Goal: Find specific page/section: Find specific page/section

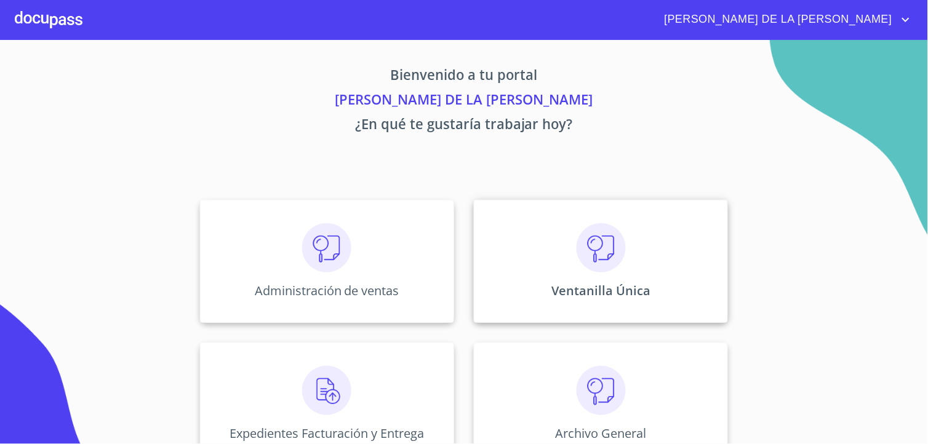
click at [612, 242] on img at bounding box center [601, 247] width 49 height 49
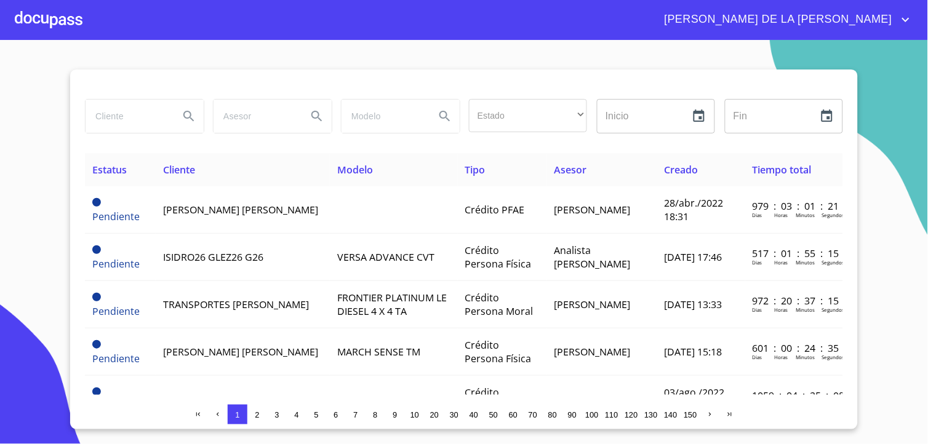
click at [128, 121] on input "search" at bounding box center [128, 116] width 84 height 33
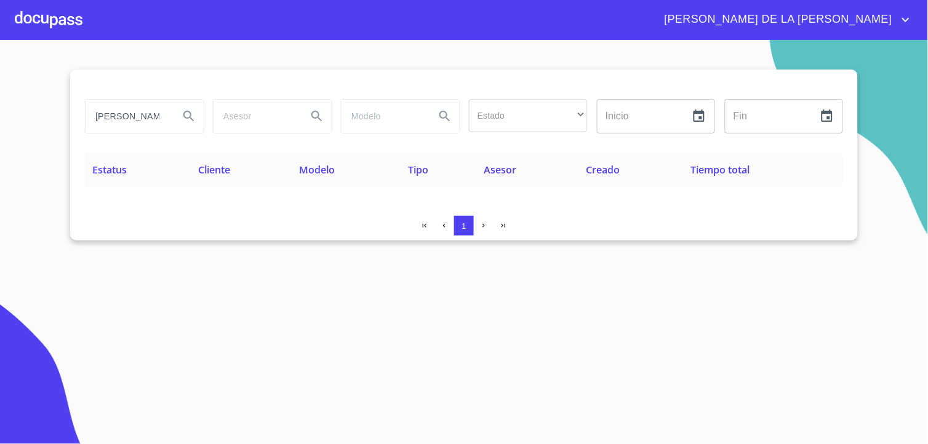
click at [145, 116] on input "[PERSON_NAME]" at bounding box center [128, 116] width 84 height 33
drag, startPoint x: 162, startPoint y: 118, endPoint x: -3, endPoint y: 114, distance: 165.0
click at [0, 114] on html "[PERSON_NAME] DE LA [PERSON_NAME] Estado ​ ​ Inicio ​ Fin ​ Estatus Cliente Mod…" at bounding box center [464, 222] width 928 height 444
drag, startPoint x: 45, startPoint y: 109, endPoint x: 11, endPoint y: 111, distance: 33.9
click at [11, 111] on section "Z Estado ​ ​ Inicio ​ Fin ​ Estatus Cliente Modelo Tipo Asesor Creado Tiempo to…" at bounding box center [464, 242] width 928 height 404
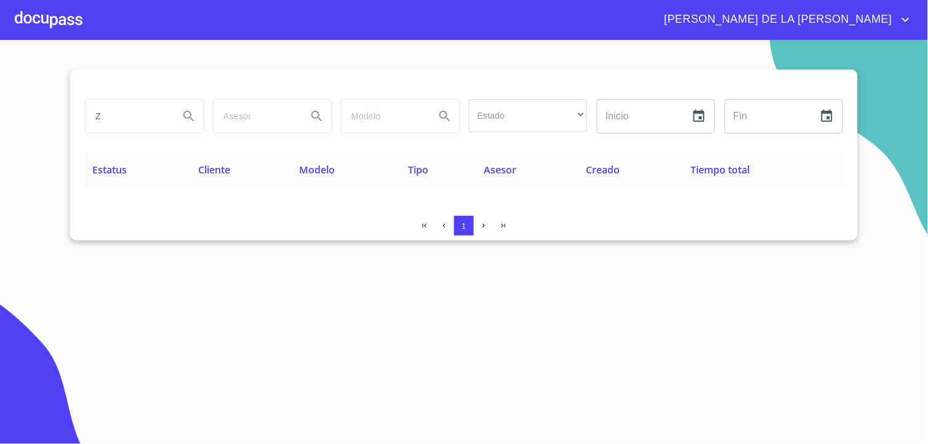
drag, startPoint x: 121, startPoint y: 121, endPoint x: -3, endPoint y: 106, distance: 124.6
click at [0, 106] on html "[PERSON_NAME] DE LA [PERSON_NAME] Z Estado ​ ​ Inicio ​ Fin ​ Estatus Cliente M…" at bounding box center [464, 222] width 928 height 444
type input "[PERSON_NAME]"
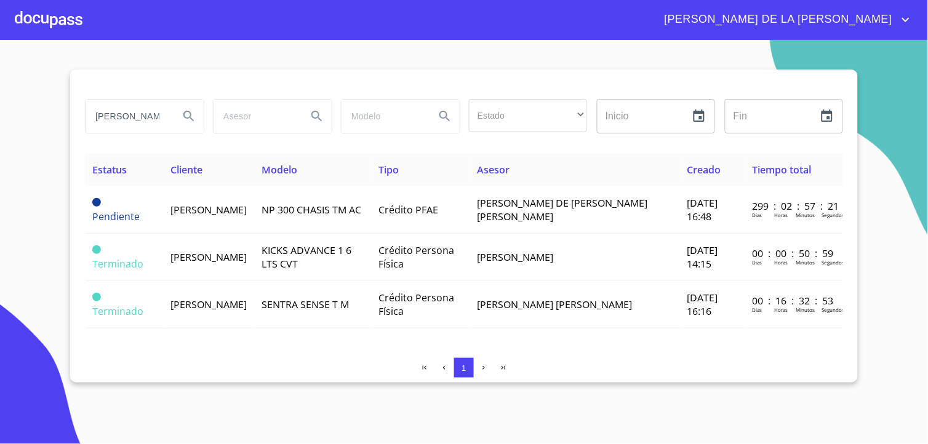
drag, startPoint x: 138, startPoint y: 113, endPoint x: -3, endPoint y: 106, distance: 141.7
click at [0, 106] on html "[PERSON_NAME] DE LA [PERSON_NAME] Estado ​ ​ Inicio ​ Fin ​ Estatus Cliente Mod…" at bounding box center [464, 222] width 928 height 444
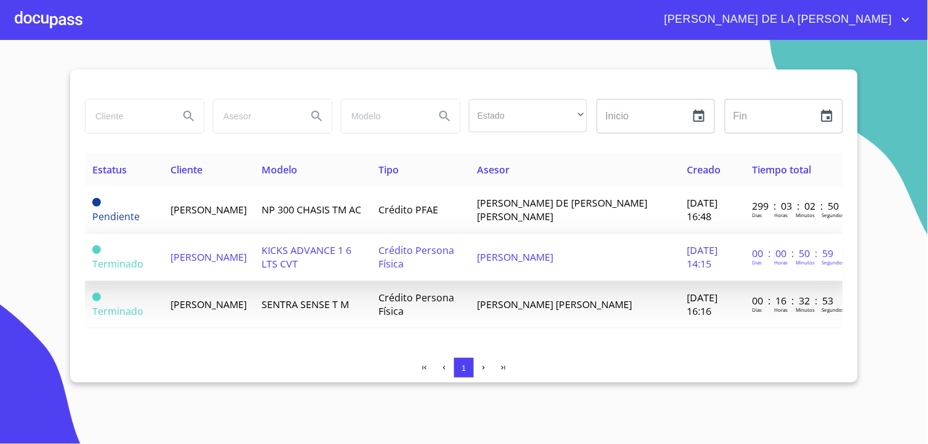
click at [176, 250] on span "[PERSON_NAME]" at bounding box center [208, 257] width 76 height 14
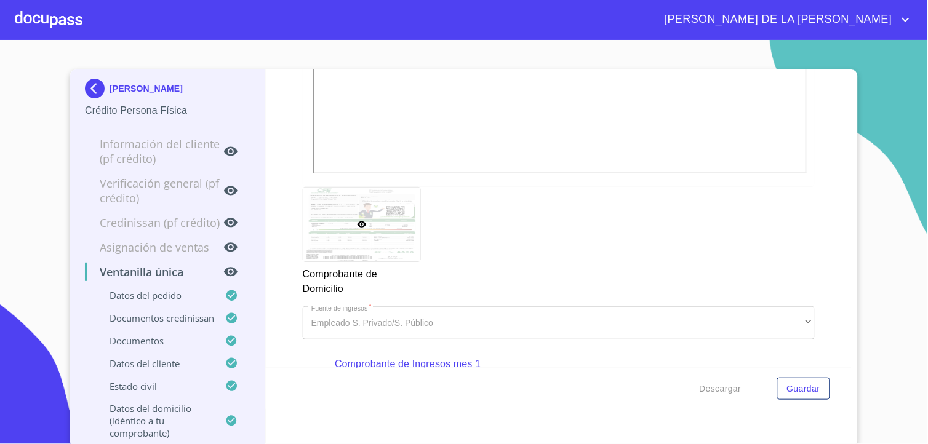
scroll to position [1226, 0]
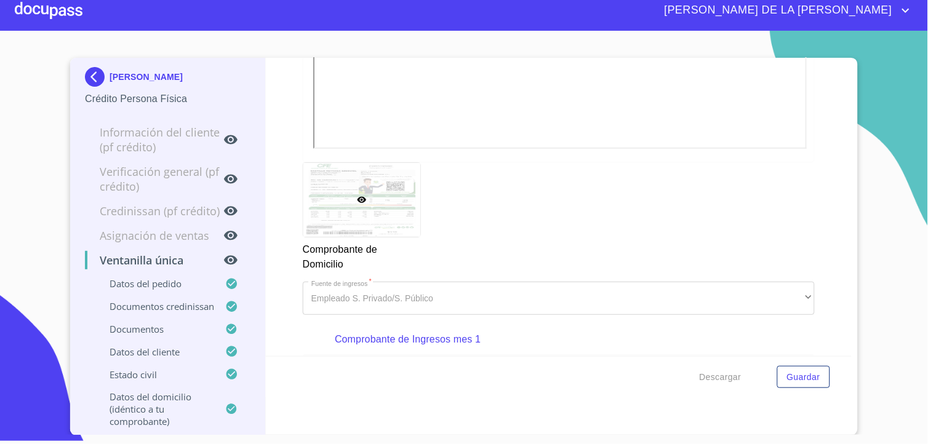
scroll to position [1237, 0]
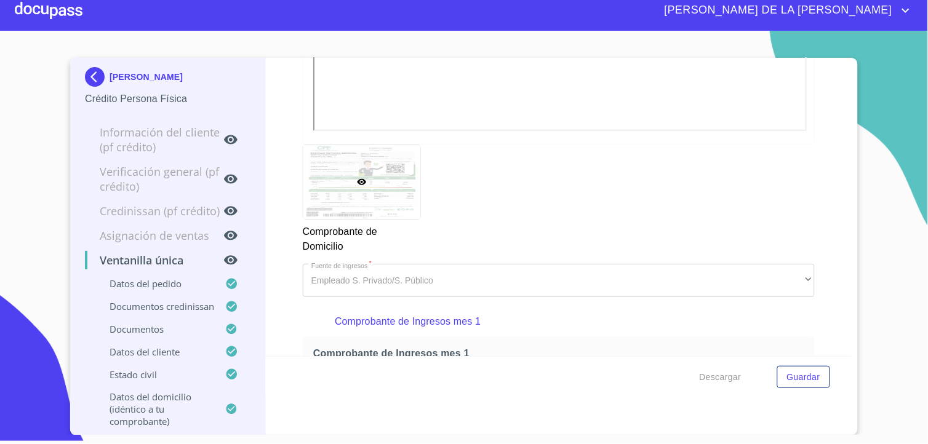
click at [87, 70] on img at bounding box center [97, 77] width 25 height 20
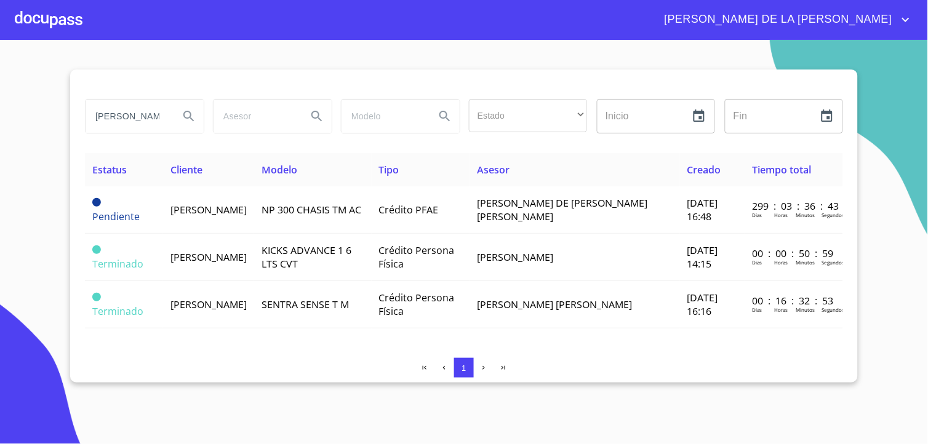
drag, startPoint x: 150, startPoint y: 119, endPoint x: -3, endPoint y: 91, distance: 155.8
click at [0, 91] on html "[PERSON_NAME] DE LA [PERSON_NAME] Estado ​ ​ Inicio ​ Fin ​ Estatus Cliente Mod…" at bounding box center [464, 222] width 928 height 444
type input "[PERSON_NAME]"
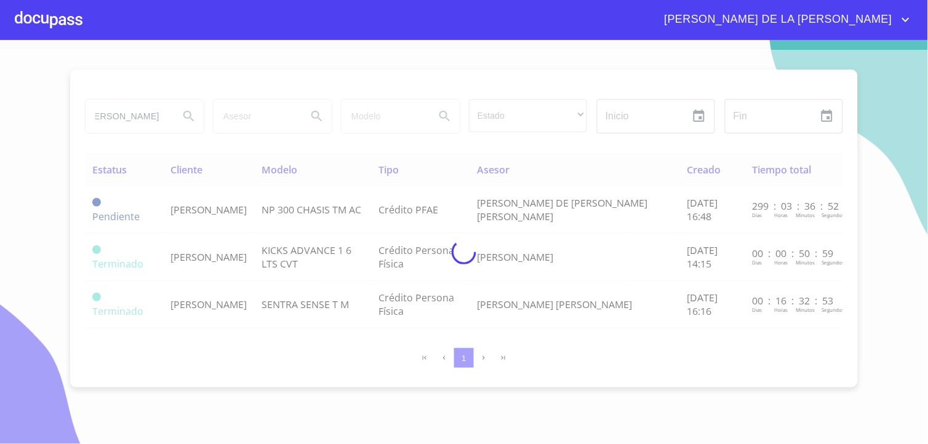
scroll to position [0, 0]
